Goal: Task Accomplishment & Management: Complete application form

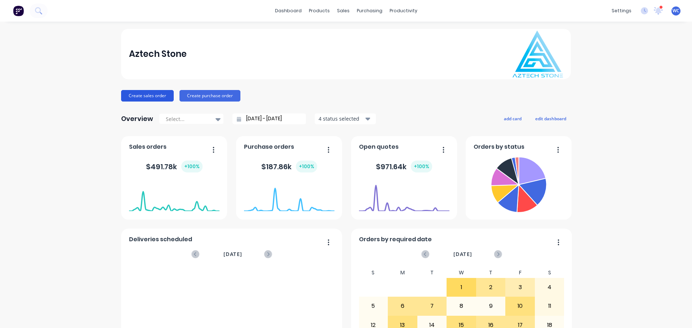
click at [143, 95] on button "Create sales order" at bounding box center [147, 96] width 53 height 12
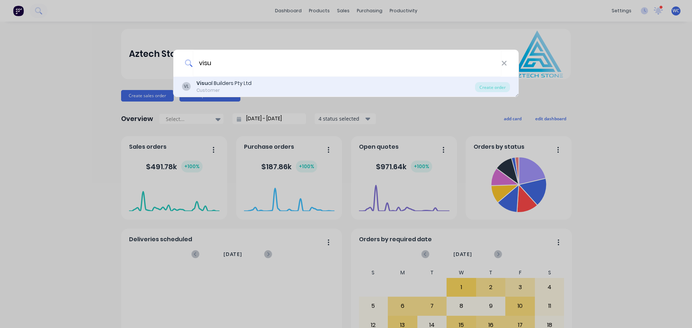
type input "visu"
click at [210, 82] on div "Visu al Builders Pty Ltd" at bounding box center [223, 84] width 55 height 8
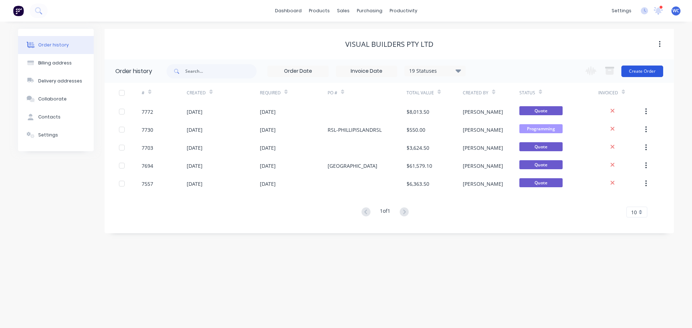
click at [631, 71] on button "Create Order" at bounding box center [643, 72] width 42 height 12
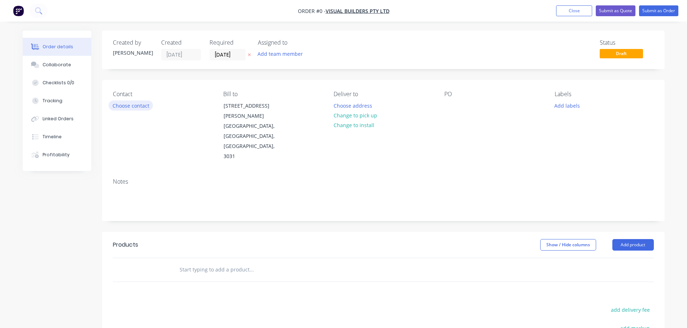
click at [135, 106] on button "Choose contact" at bounding box center [131, 106] width 44 height 10
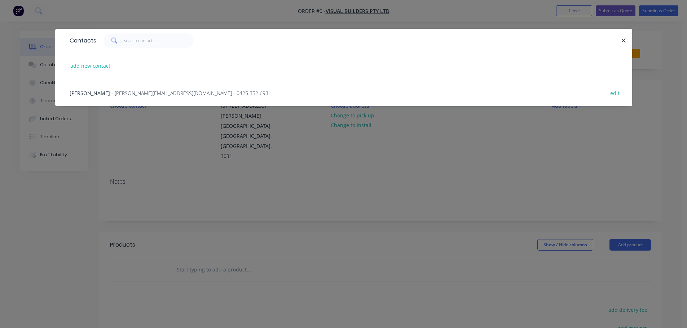
click at [127, 92] on span "- [PERSON_NAME][EMAIL_ADDRESS][DOMAIN_NAME] - 0425 352 693" at bounding box center [189, 93] width 157 height 7
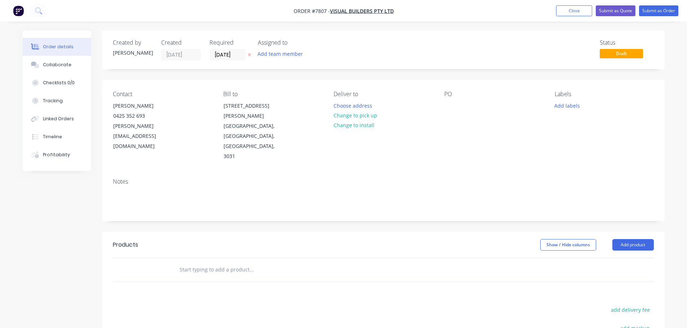
click at [195, 263] on input "text" at bounding box center [251, 270] width 144 height 14
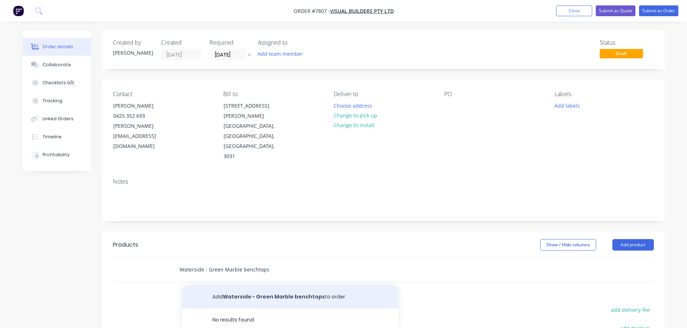
type input "Waterside - Green Marble benchtops"
click at [237, 286] on button "Add Waterside - Green Marble benchtops to order" at bounding box center [290, 297] width 216 height 23
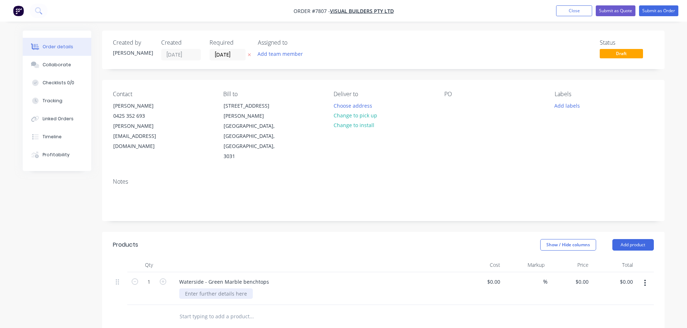
click at [216, 289] on div at bounding box center [216, 294] width 74 height 10
click at [188, 273] on div "Waterside - Green Marble benchtops Customer supplied 20mm Green marble" at bounding box center [315, 289] width 288 height 33
click at [282, 289] on div "Customer supplied 20mm Green marble" at bounding box center [233, 294] width 109 height 10
click at [211, 289] on div "Favrication and installation Customer supplied 20mm Green marble L-shape" at bounding box center [233, 302] width 109 height 26
click at [228, 289] on div "Favrication and installation Customer supplied 20mm Green marble L-shape 3170x7…" at bounding box center [233, 302] width 109 height 26
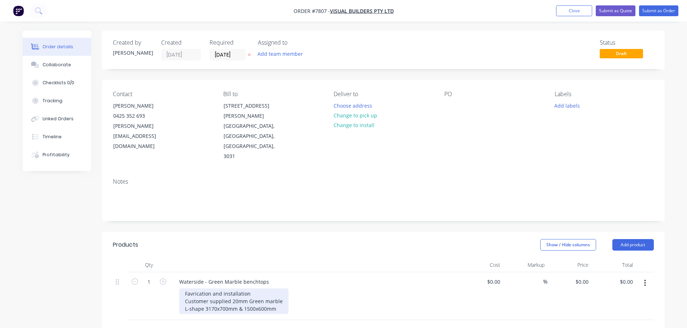
click at [278, 289] on div "Favrication and installation Customer supplied 20mm Green marble L-shape 3170x7…" at bounding box center [233, 302] width 109 height 26
click at [278, 289] on div "Favrication and installation Customer supplied 20mm Green marble L-shape 3170x7…" at bounding box center [233, 305] width 109 height 33
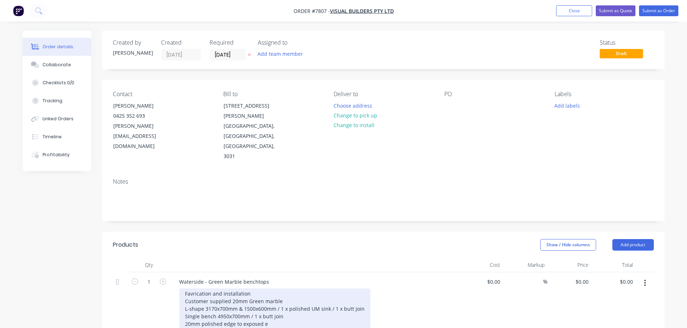
click at [221, 295] on div "Favrication and installation Customer supplied 20mm Green marble L-shape 3170x7…" at bounding box center [274, 309] width 191 height 41
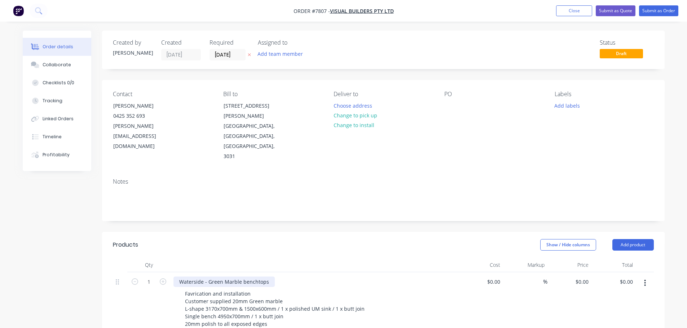
click at [208, 277] on div "Waterside - Green Marble benchtops" at bounding box center [223, 282] width 101 height 10
click at [487, 273] on div "$0.00" at bounding box center [481, 312] width 44 height 78
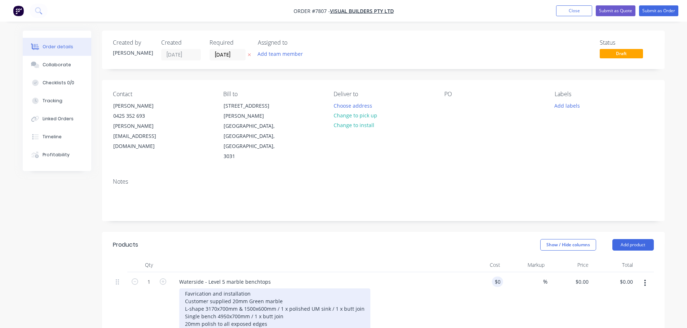
click at [332, 308] on div "Favrication and installation Customer supplied 20mm Green marble L-shape 3170x7…" at bounding box center [274, 317] width 191 height 56
click at [334, 308] on div "Favrication and installation Customer supplied 20mm Green marble L-shape 3170x7…" at bounding box center [274, 317] width 191 height 56
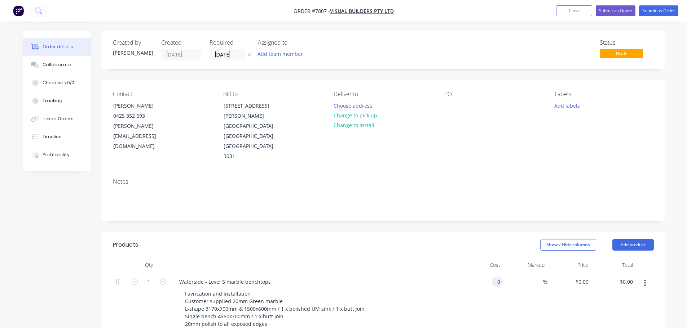
click at [486, 273] on div "0 0" at bounding box center [481, 316] width 44 height 86
click at [487, 273] on div "0 0" at bounding box center [481, 316] width 44 height 86
type input "$61,000.00"
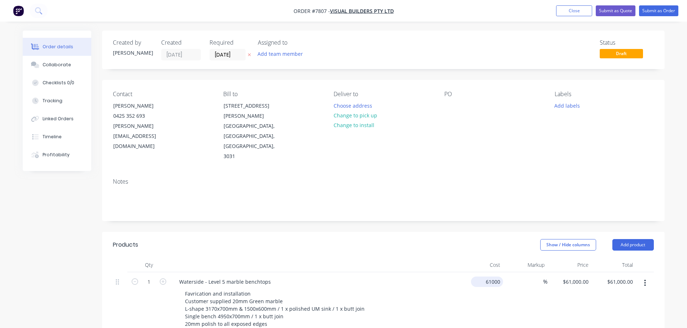
click at [485, 277] on div "61000 $61,000.00" at bounding box center [488, 282] width 29 height 10
type input "$6,100.00"
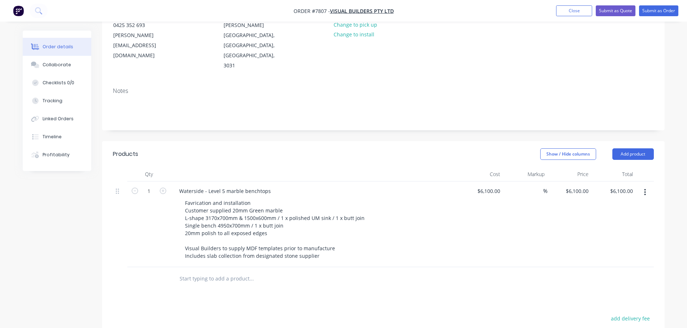
scroll to position [108, 0]
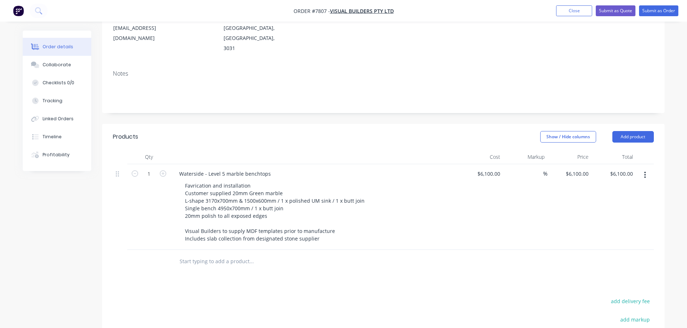
click at [241, 255] on input "text" at bounding box center [251, 262] width 144 height 14
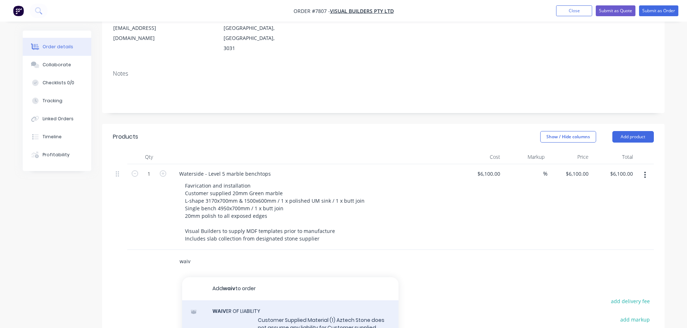
type input "waiv"
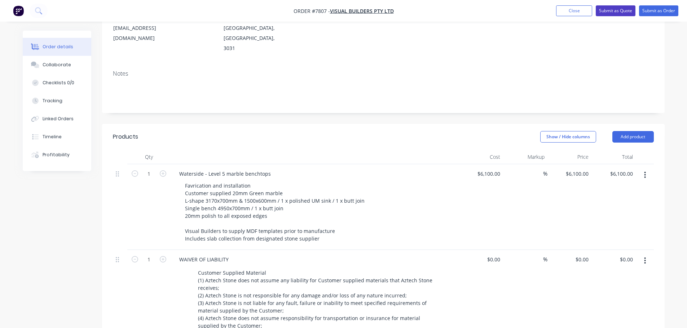
click at [615, 9] on button "Submit as Quote" at bounding box center [616, 10] width 40 height 11
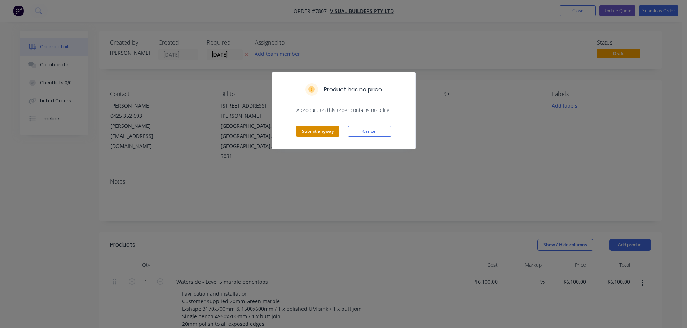
click at [314, 133] on button "Submit anyway" at bounding box center [317, 131] width 43 height 11
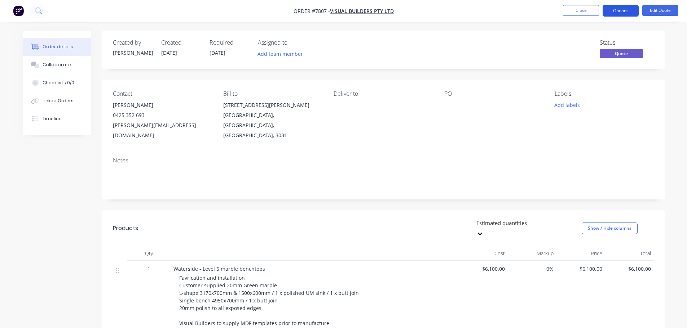
click at [619, 11] on button "Options" at bounding box center [620, 11] width 36 height 12
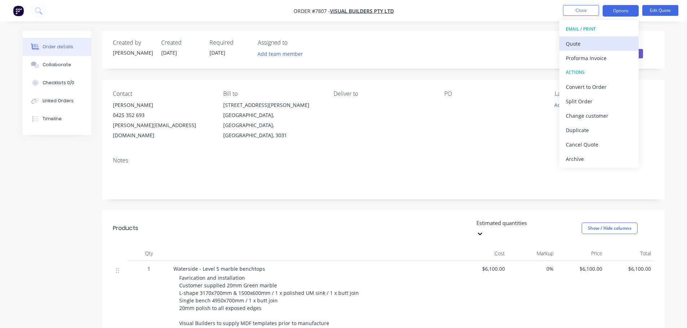
click at [580, 43] on div "Quote" at bounding box center [599, 44] width 66 height 10
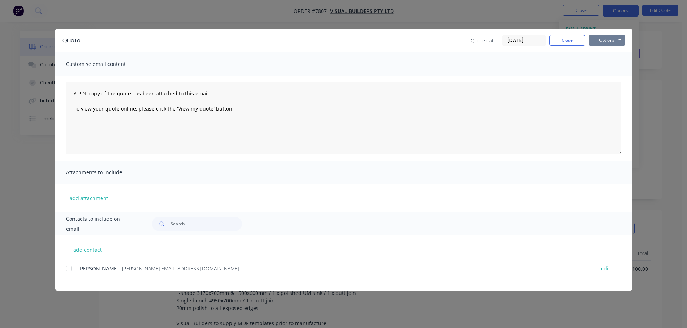
click at [599, 40] on button "Options" at bounding box center [607, 40] width 36 height 11
click at [609, 53] on button "Preview" at bounding box center [612, 53] width 46 height 12
click at [572, 40] on button "Close" at bounding box center [567, 40] width 36 height 11
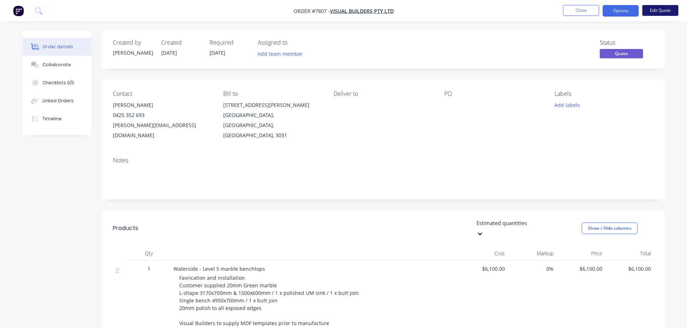
click at [664, 9] on button "Edit Quote" at bounding box center [660, 10] width 36 height 11
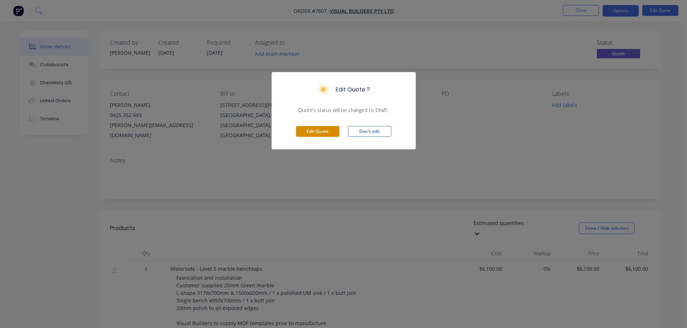
click at [323, 130] on button "Edit Quote" at bounding box center [317, 131] width 43 height 11
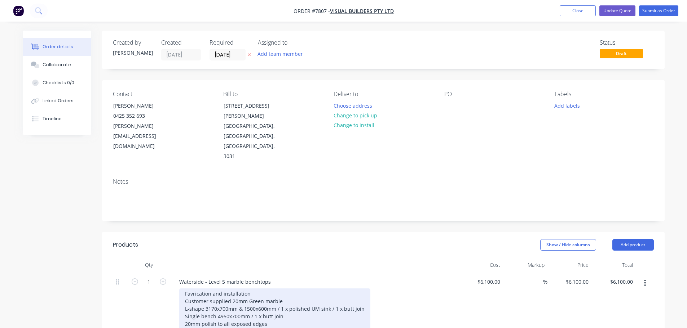
click at [193, 289] on div "Favrication and installation Customer supplied 20mm Green marble L-shape 3170x7…" at bounding box center [274, 320] width 191 height 63
click at [260, 289] on div "Fabrication and installation Customer supplied 20mm Green marble L-shape 3170x7…" at bounding box center [274, 320] width 191 height 63
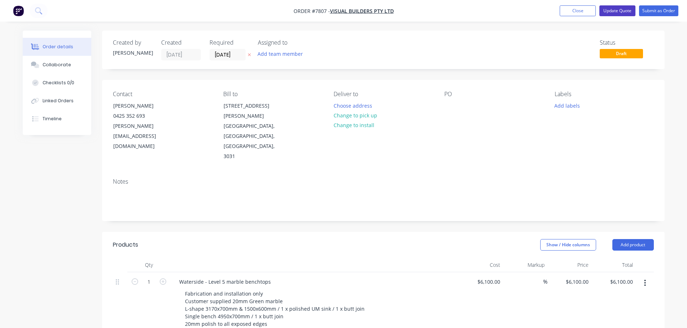
click at [617, 10] on button "Update Quote" at bounding box center [617, 10] width 36 height 11
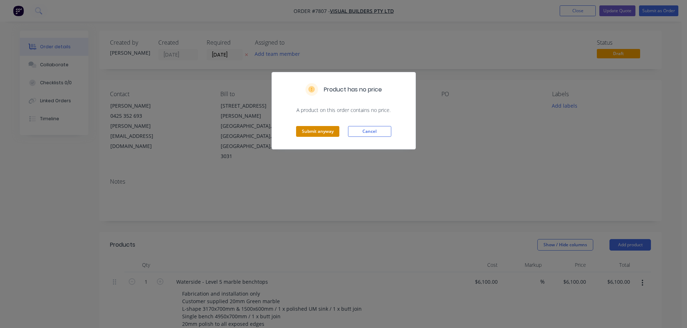
click at [324, 128] on button "Submit anyway" at bounding box center [317, 131] width 43 height 11
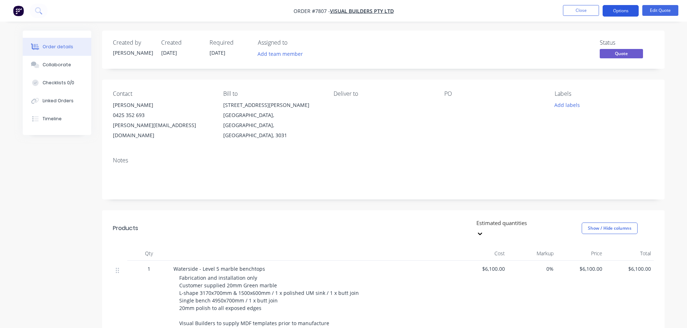
click at [620, 12] on button "Options" at bounding box center [620, 11] width 36 height 12
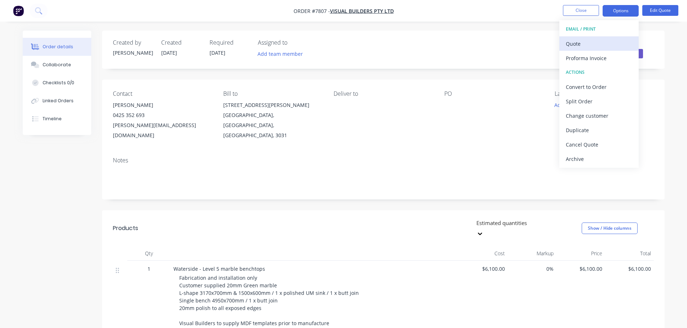
click at [586, 43] on div "Quote" at bounding box center [599, 44] width 66 height 10
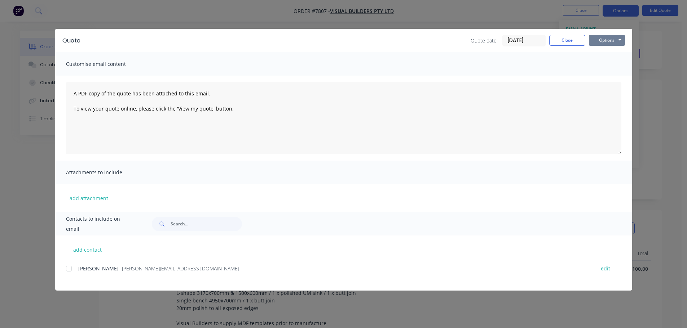
click at [603, 38] on button "Options" at bounding box center [607, 40] width 36 height 11
click at [607, 50] on button "Preview" at bounding box center [612, 53] width 46 height 12
click at [560, 37] on button "Close" at bounding box center [567, 40] width 36 height 11
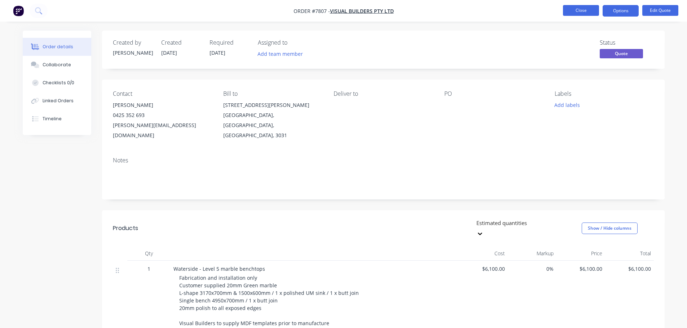
click at [586, 11] on button "Close" at bounding box center [581, 10] width 36 height 11
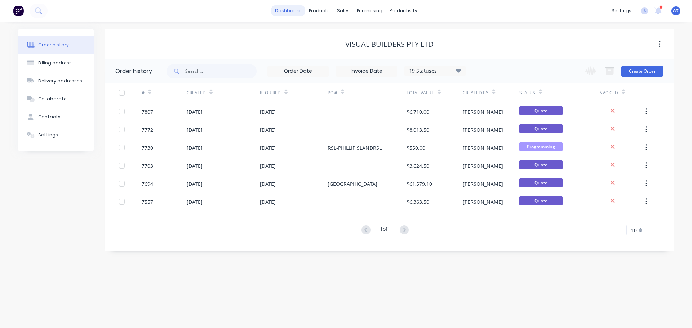
click at [295, 11] on link "dashboard" at bounding box center [288, 10] width 34 height 11
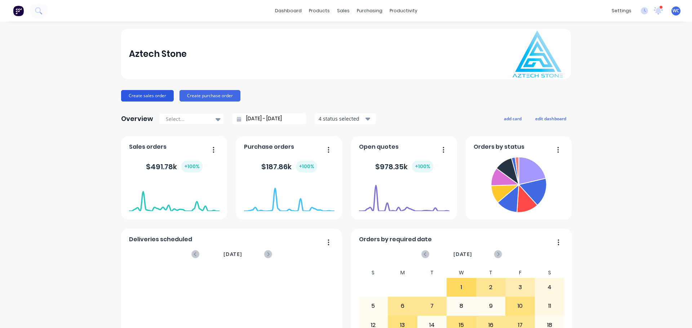
click at [145, 94] on button "Create sales order" at bounding box center [147, 96] width 53 height 12
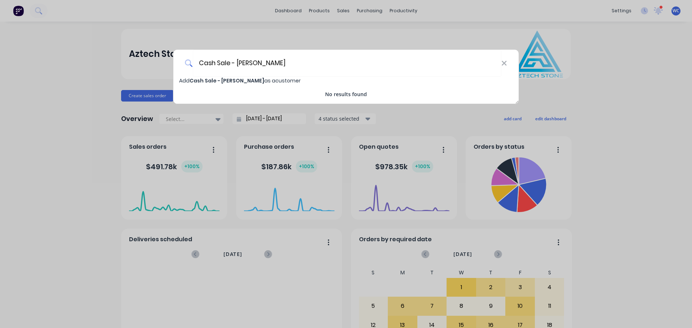
type input "Cash Sale - [PERSON_NAME]"
click at [256, 79] on span "Add Cash Sale - [PERSON_NAME] as a customer" at bounding box center [240, 80] width 122 height 7
select select "AU"
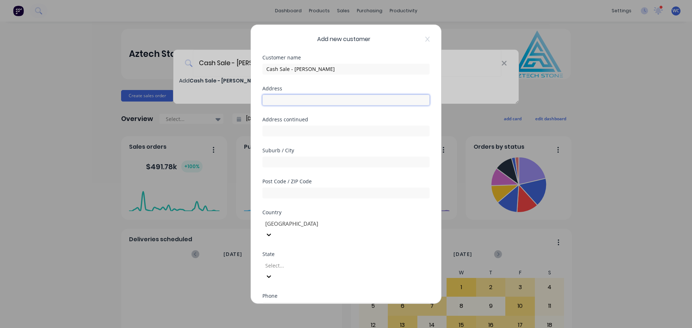
click at [282, 100] on input "text" at bounding box center [345, 99] width 167 height 11
click at [279, 161] on input "text" at bounding box center [345, 161] width 167 height 11
type input "RYE"
click at [281, 194] on input "text" at bounding box center [345, 192] width 167 height 11
click at [283, 192] on input "text" at bounding box center [345, 192] width 167 height 11
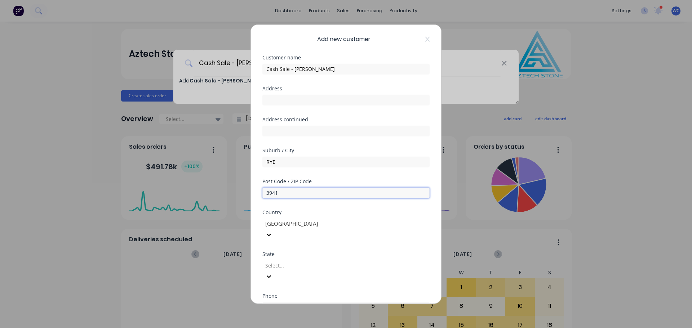
type input "3941"
click at [341, 261] on div at bounding box center [317, 265] width 104 height 9
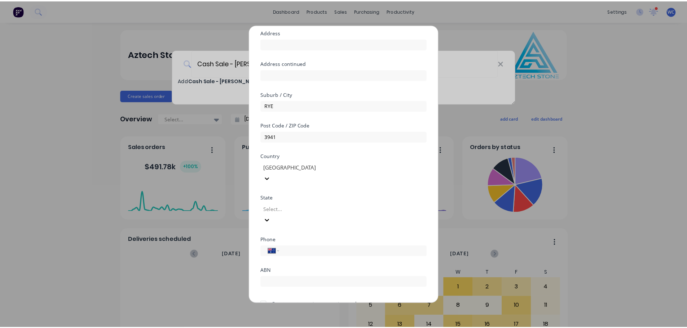
scroll to position [73, 0]
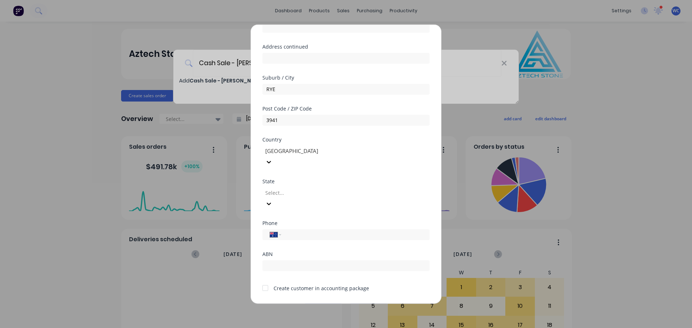
click at [335, 189] on div at bounding box center [317, 193] width 104 height 9
click at [308, 231] on input "tel" at bounding box center [354, 235] width 136 height 8
type input "0458 353 794"
click at [292, 260] on input "text" at bounding box center [345, 265] width 167 height 11
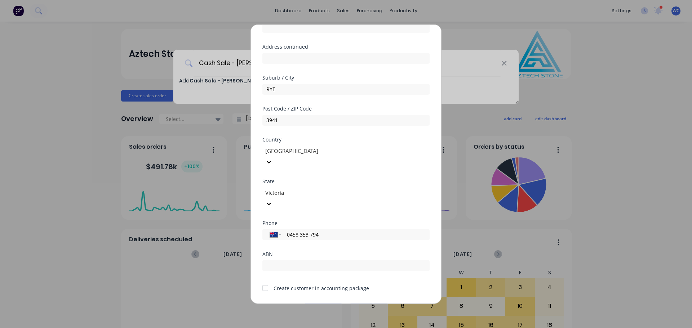
click at [323, 304] on button "Save" at bounding box center [324, 310] width 40 height 12
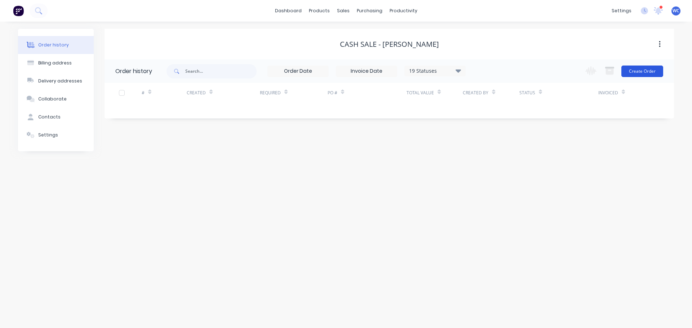
click at [634, 68] on button "Create Order" at bounding box center [643, 72] width 42 height 12
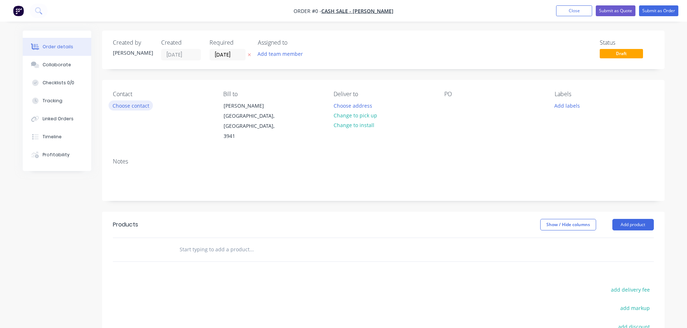
click at [138, 107] on button "Choose contact" at bounding box center [131, 106] width 44 height 10
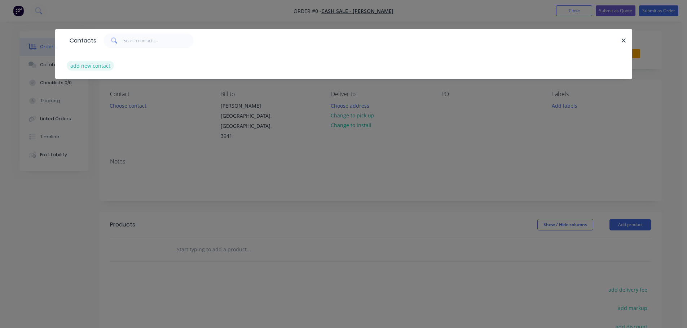
click at [94, 66] on button "add new contact" at bounding box center [91, 66] width 48 height 10
select select "AU"
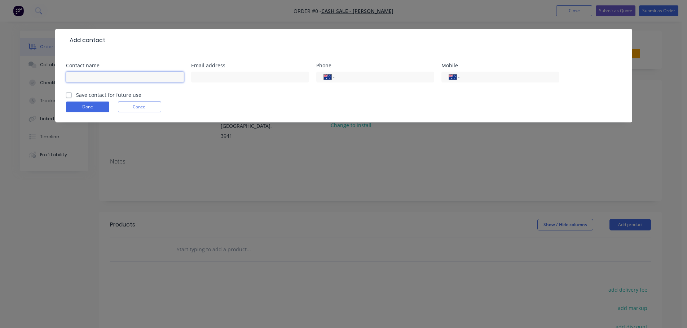
click at [77, 78] on input "text" at bounding box center [125, 77] width 118 height 11
type input "[PERSON_NAME]"
click at [221, 82] on input "text" at bounding box center [250, 77] width 118 height 11
click at [198, 74] on input "text" at bounding box center [250, 77] width 118 height 11
paste input "[EMAIL_ADDRESS][DOMAIN_NAME]"
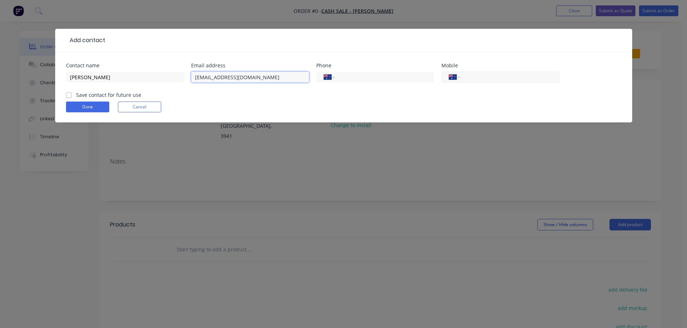
type input "[EMAIL_ADDRESS][DOMAIN_NAME]"
click at [479, 75] on input "tel" at bounding box center [508, 77] width 87 height 8
type input "0458 353 794"
click at [76, 97] on label "Save contact for future use" at bounding box center [108, 95] width 65 height 8
click at [72, 97] on input "Save contact for future use" at bounding box center [69, 94] width 6 height 7
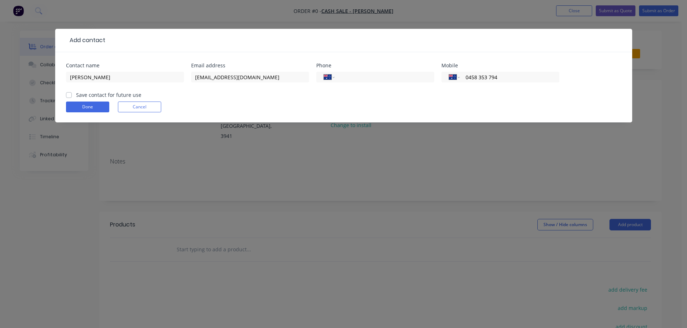
checkbox input "true"
click at [81, 105] on button "Done" at bounding box center [87, 107] width 43 height 11
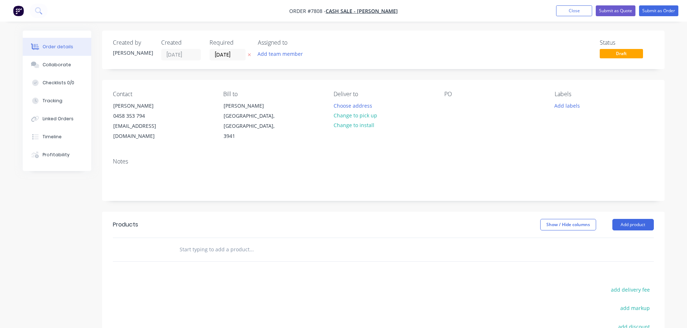
click at [204, 243] on input "text" at bounding box center [251, 250] width 144 height 14
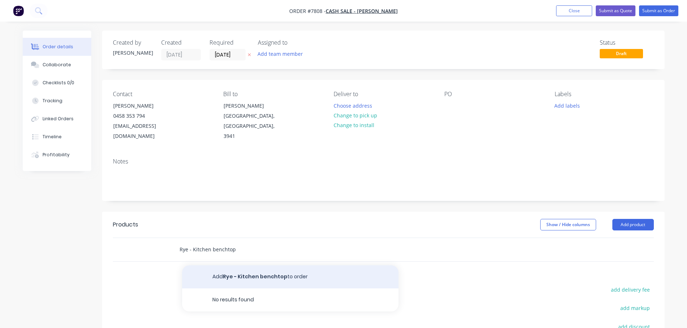
type input "Rye - Kitchen benchtop"
click at [233, 268] on button "Add Rye - Kitchen benchtop to order" at bounding box center [290, 277] width 216 height 23
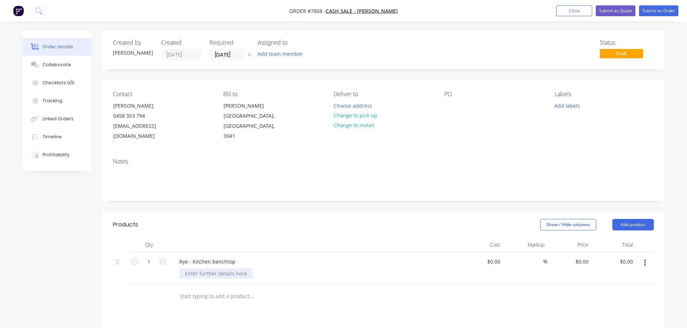
click at [221, 269] on div at bounding box center [216, 274] width 74 height 10
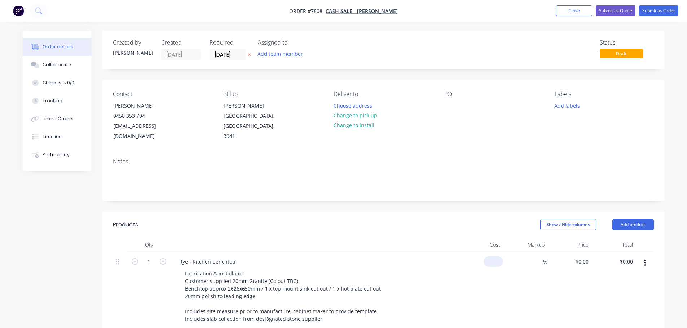
click at [493, 257] on div "$0.00" at bounding box center [492, 262] width 19 height 10
type input "$1,850.00"
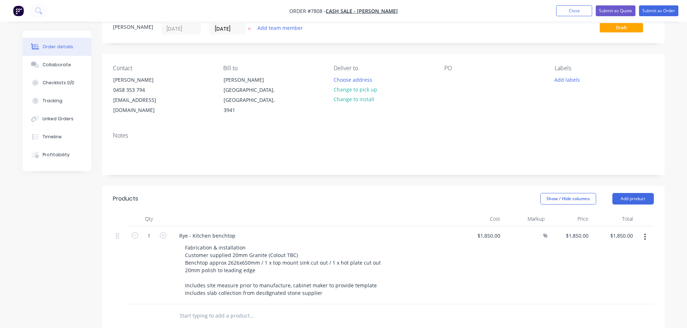
scroll to position [180, 0]
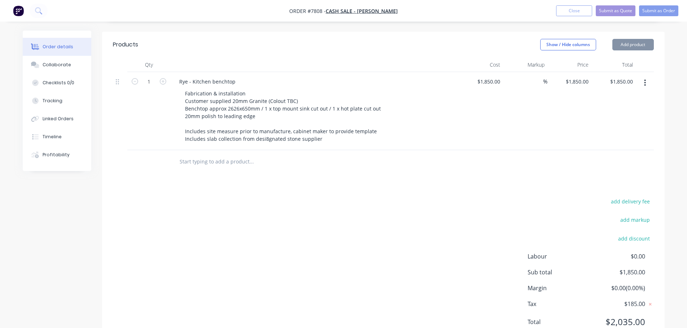
click at [195, 155] on input "text" at bounding box center [251, 162] width 144 height 14
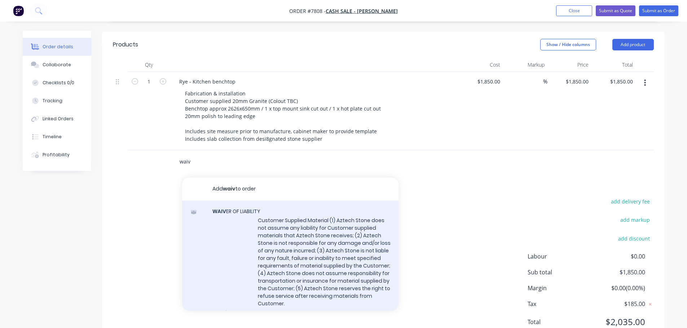
type input "waiv"
click at [283, 228] on div "WAIV ER OF LIABILITY Customer Supplied Material (1) Aztech Stone does not assum…" at bounding box center [290, 267] width 216 height 132
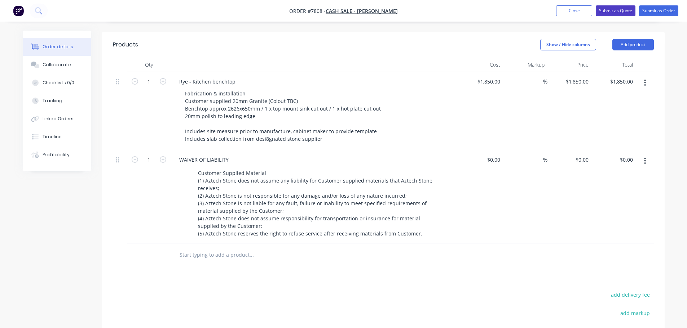
click at [616, 9] on button "Submit as Quote" at bounding box center [616, 10] width 40 height 11
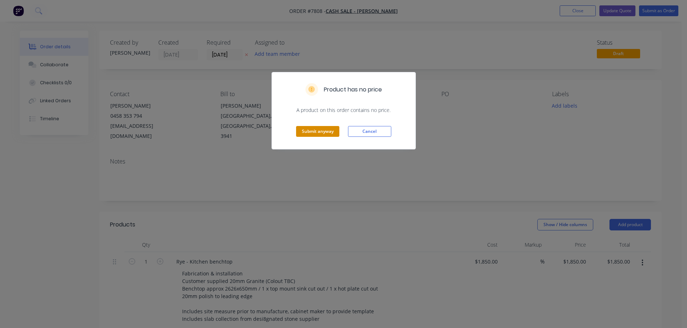
click at [313, 129] on button "Submit anyway" at bounding box center [317, 131] width 43 height 11
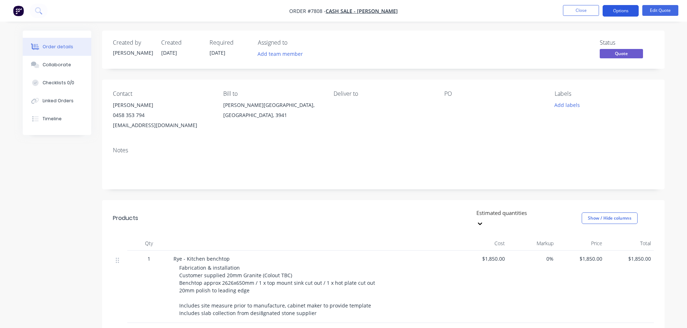
click at [614, 10] on button "Options" at bounding box center [620, 11] width 36 height 12
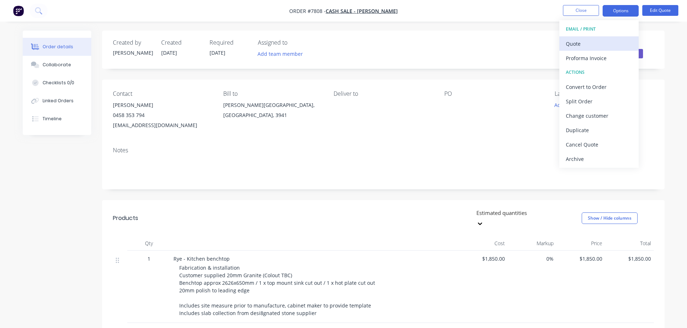
click at [576, 48] on div "Quote" at bounding box center [599, 44] width 66 height 10
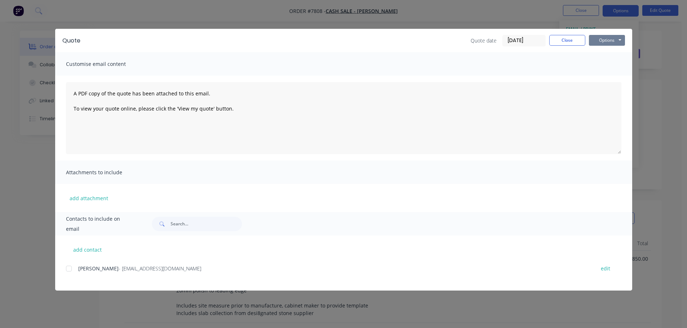
click at [608, 41] on button "Options" at bounding box center [607, 40] width 36 height 11
click at [610, 52] on button "Preview" at bounding box center [612, 53] width 46 height 12
click at [573, 40] on button "Close" at bounding box center [567, 40] width 36 height 11
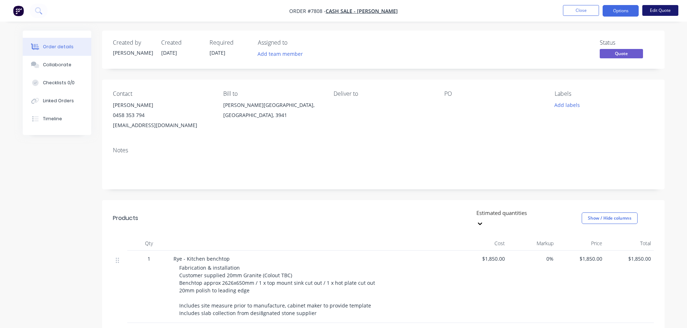
click at [652, 10] on button "Edit Quote" at bounding box center [660, 10] width 36 height 11
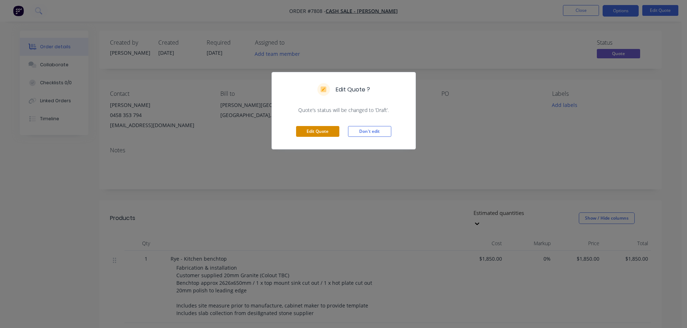
click at [326, 130] on button "Edit Quote" at bounding box center [317, 131] width 43 height 11
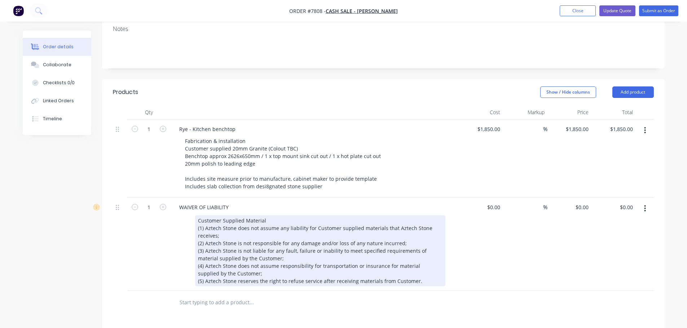
scroll to position [180, 0]
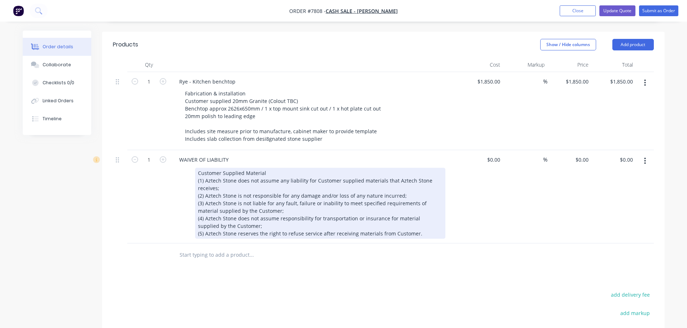
click at [267, 168] on div "Customer Supplied Material (1) Aztech Stone does not assume any liability for C…" at bounding box center [320, 203] width 250 height 71
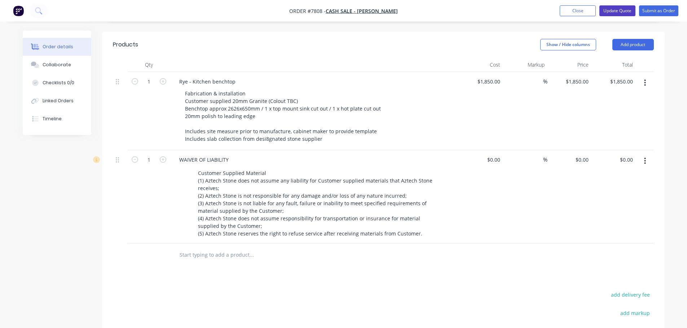
click at [614, 9] on button "Update Quote" at bounding box center [617, 10] width 36 height 11
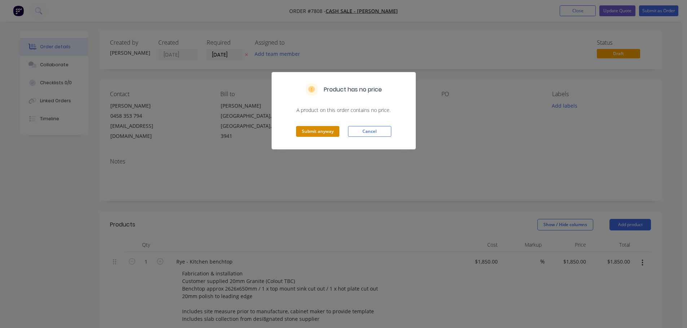
click at [317, 132] on button "Submit anyway" at bounding box center [317, 131] width 43 height 11
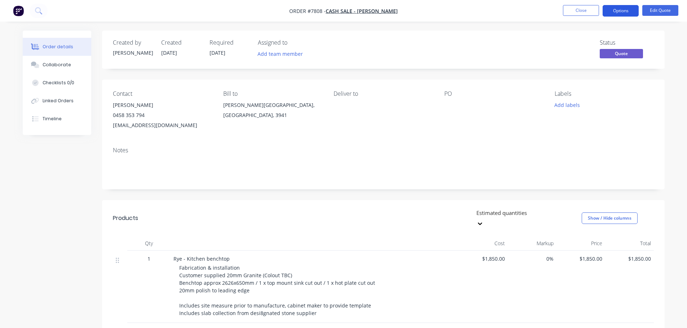
click at [625, 11] on button "Options" at bounding box center [620, 11] width 36 height 12
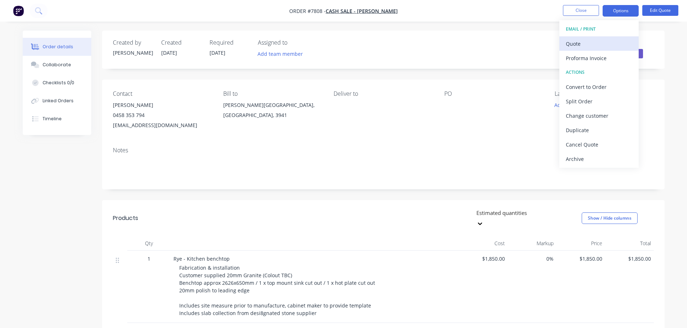
click at [580, 42] on div "Quote" at bounding box center [599, 44] width 66 height 10
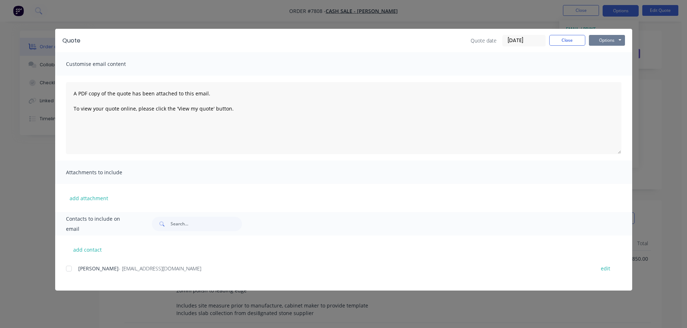
click at [602, 40] on button "Options" at bounding box center [607, 40] width 36 height 11
click at [605, 50] on button "Preview" at bounding box center [612, 53] width 46 height 12
click at [571, 39] on button "Close" at bounding box center [567, 40] width 36 height 11
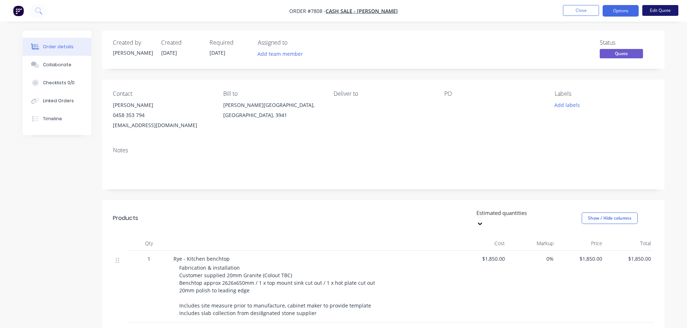
click at [652, 10] on button "Edit Quote" at bounding box center [660, 10] width 36 height 11
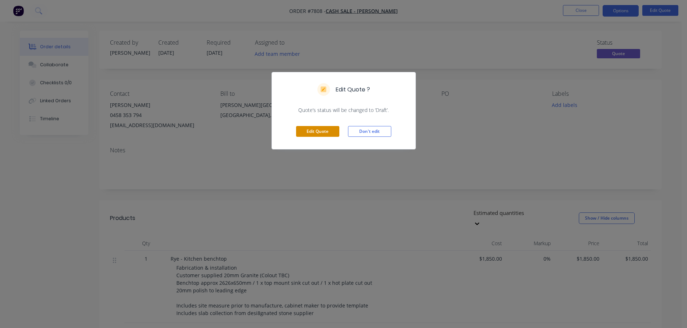
click at [327, 132] on button "Edit Quote" at bounding box center [317, 131] width 43 height 11
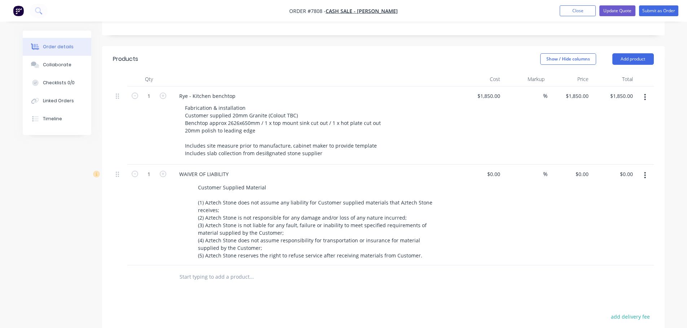
scroll to position [180, 0]
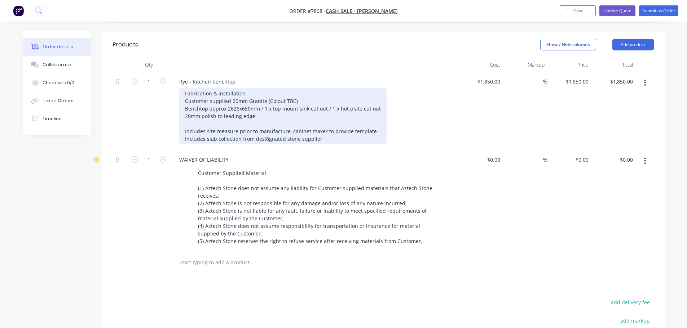
click at [371, 121] on div "Fabrication & installation Customer supplied 20mm Granite (Colout TBC) Benchtop…" at bounding box center [282, 116] width 207 height 56
click at [185, 106] on div "Fabrication & installation Customer supplied 20mm Granite (Colout TBC) Benchtop…" at bounding box center [282, 116] width 207 height 56
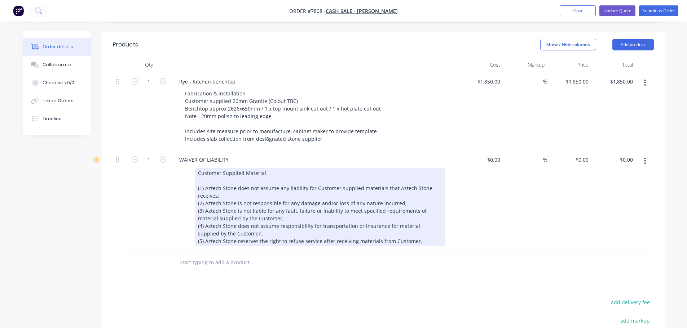
click at [265, 178] on div "Customer Supplied Material (1) Aztech Stone does not assume any liability for C…" at bounding box center [320, 207] width 250 height 79
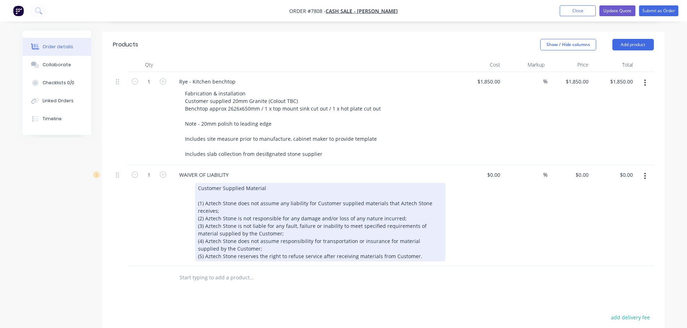
click at [198, 183] on div "Customer Supplied Material (1) Aztech Stone does not assume any liability for C…" at bounding box center [320, 222] width 250 height 79
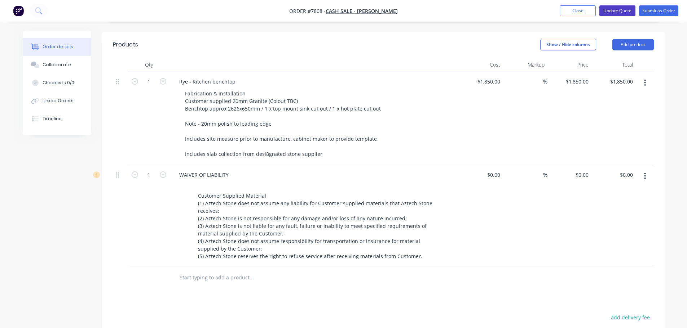
click at [614, 11] on button "Update Quote" at bounding box center [617, 10] width 36 height 11
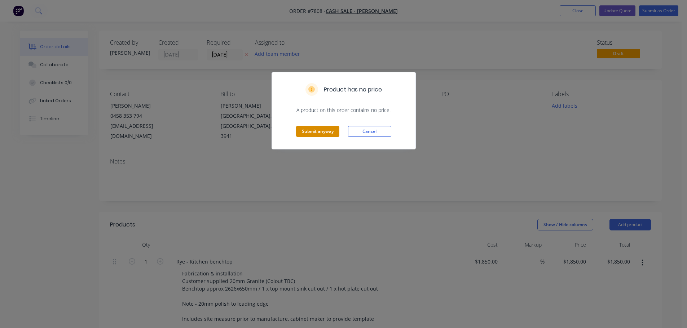
click at [323, 131] on button "Submit anyway" at bounding box center [317, 131] width 43 height 11
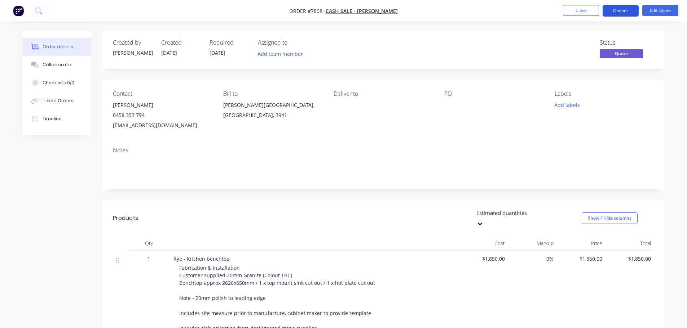
click at [625, 11] on button "Options" at bounding box center [620, 11] width 36 height 12
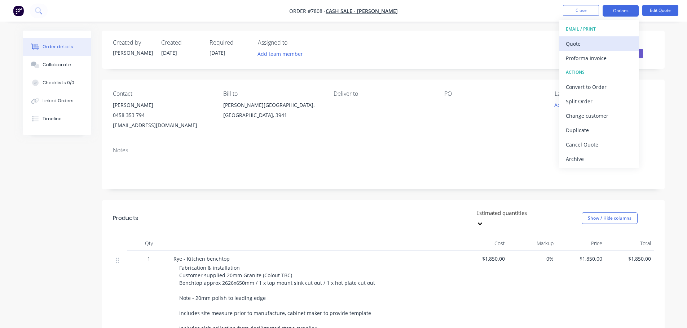
click at [582, 45] on div "Quote" at bounding box center [599, 44] width 66 height 10
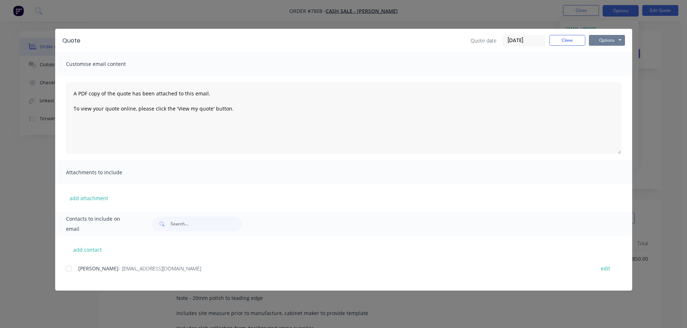
click at [604, 43] on button "Options" at bounding box center [607, 40] width 36 height 11
click at [606, 52] on button "Preview" at bounding box center [612, 53] width 46 height 12
click at [555, 38] on button "Close" at bounding box center [567, 40] width 36 height 11
